Goal: Navigation & Orientation: Find specific page/section

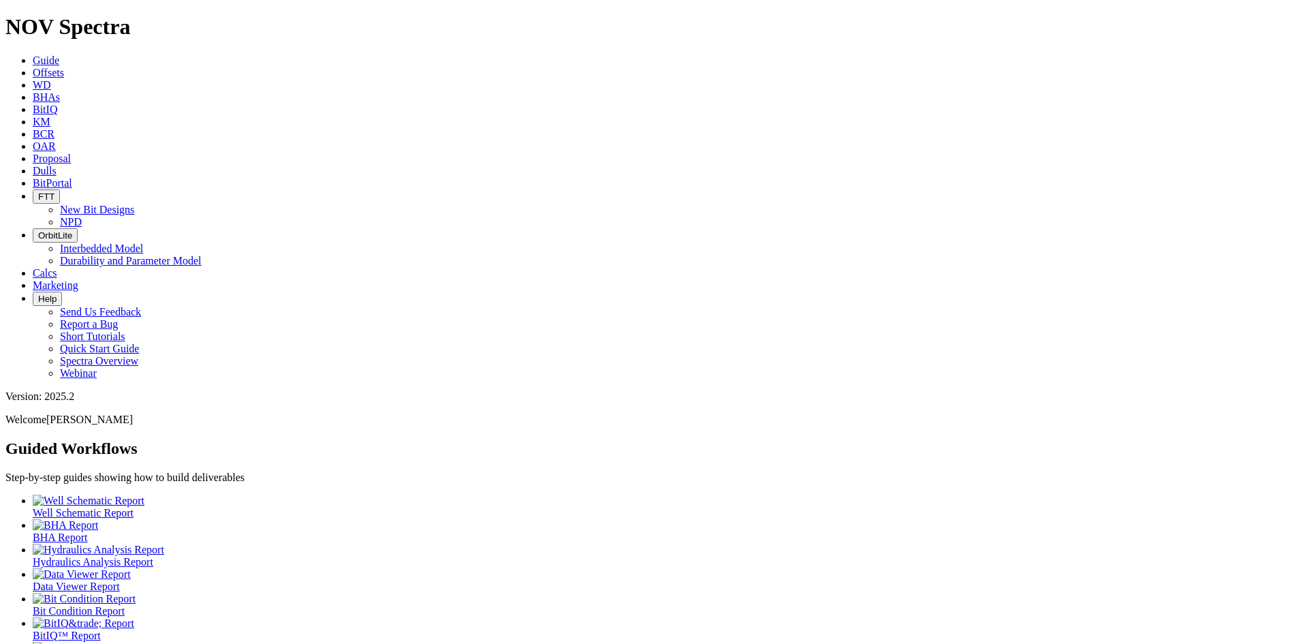
click at [550, 495] on ul "Well Schematic Report BHA Report Hydraulics Analysis Report Data Viewer Report …" at bounding box center [653, 581] width 1297 height 172
click at [72, 177] on span "BitPortal" at bounding box center [53, 183] width 40 height 12
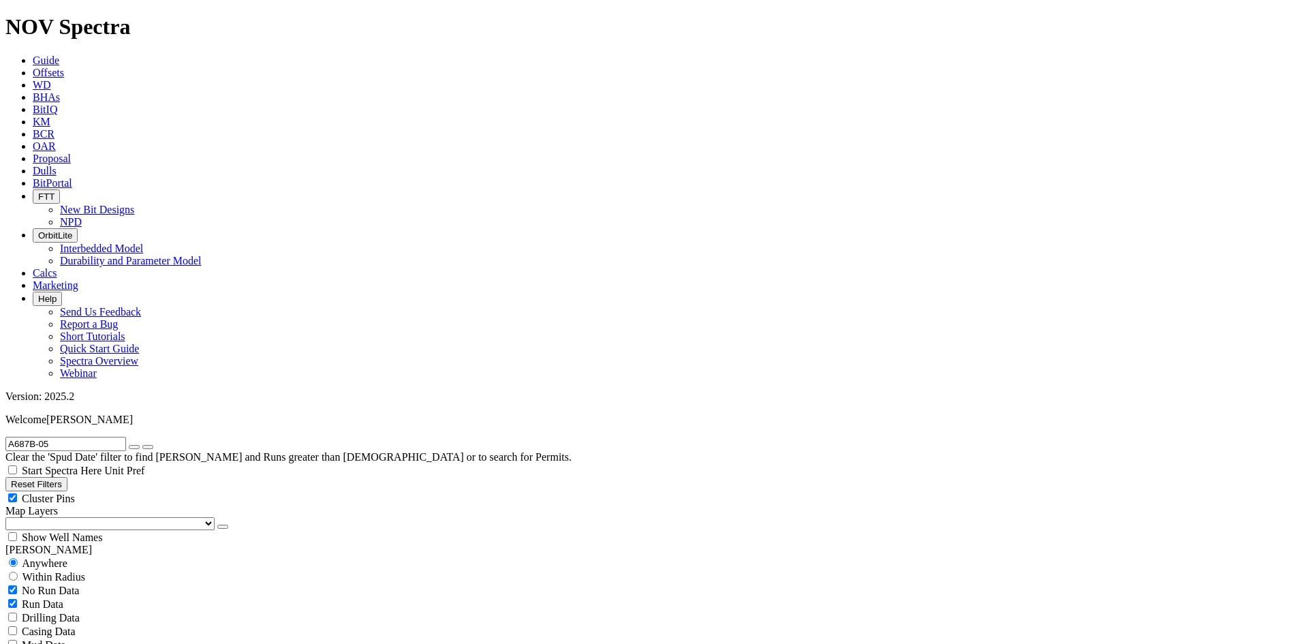
scroll to position [273, 0]
